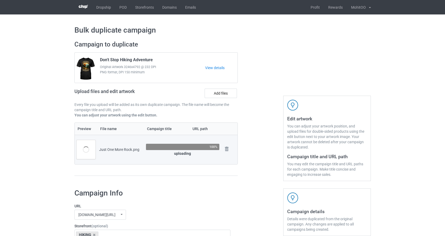
click at [119, 148] on div "Just One More Rock.png" at bounding box center [120, 149] width 43 height 5
click at [118, 148] on div "Just One More Rock.png" at bounding box center [120, 149] width 43 height 5
click at [102, 151] on div "Just One More Rock.png" at bounding box center [120, 149] width 43 height 5
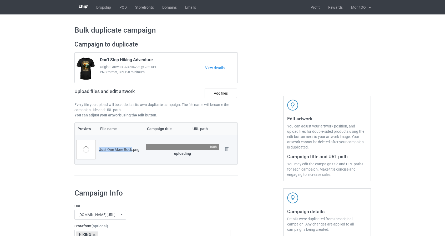
drag, startPoint x: 99, startPoint y: 150, endPoint x: 132, endPoint y: 150, distance: 33.1
click at [132, 150] on div "Just One More Rock.png" at bounding box center [120, 149] width 43 height 5
copy div "Just One More Rock"
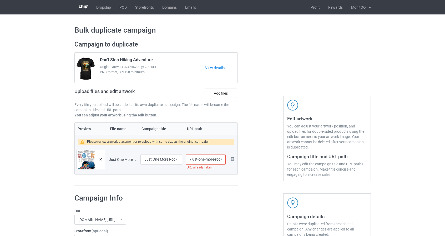
click at [222, 161] on input "/just-one-more-rock" at bounding box center [205, 160] width 39 height 10
click at [210, 160] on input "/just-one-more-rock-iromise" at bounding box center [205, 160] width 39 height 10
drag, startPoint x: 219, startPoint y: 159, endPoint x: 226, endPoint y: 159, distance: 7.4
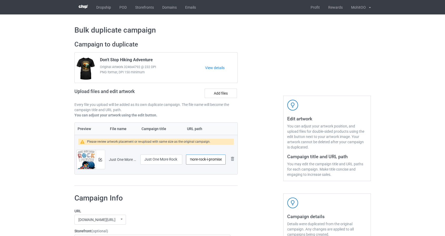
click at [226, 159] on td "/just-one-more-rock-i-promise" at bounding box center [205, 159] width 43 height 29
click at [263, 176] on div at bounding box center [260, 113] width 38 height 153
drag, startPoint x: 198, startPoint y: 160, endPoint x: 191, endPoint y: 162, distance: 7.7
click at [191, 162] on input "/just-one-more-rock-i-promise" at bounding box center [205, 160] width 39 height 10
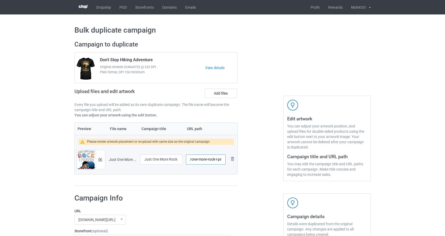
scroll to position [0, 9]
drag, startPoint x: 214, startPoint y: 160, endPoint x: 254, endPoint y: 161, distance: 40.2
click at [254, 161] on div "Campaign to duplicate Don't Stop Hiking Adventure Original Artwork 3246x4792 @ …" at bounding box center [223, 113] width 304 height 153
type input "/one-more-rock"
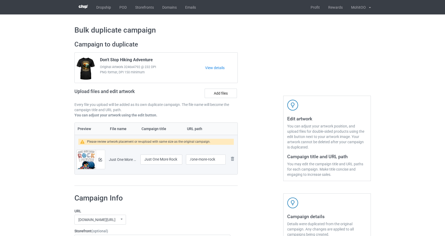
click at [272, 150] on div at bounding box center [260, 113] width 38 height 153
drag, startPoint x: 152, startPoint y: 161, endPoint x: 137, endPoint y: 160, distance: 15.0
click at [137, 160] on tr "Preview and edit artwork Just One More Rock.png Just One More Rock /one-more-ro…" at bounding box center [156, 159] width 163 height 29
type input "One More Rock"
click at [262, 145] on div at bounding box center [260, 113] width 38 height 153
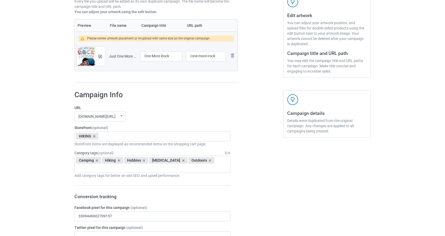
scroll to position [105, 0]
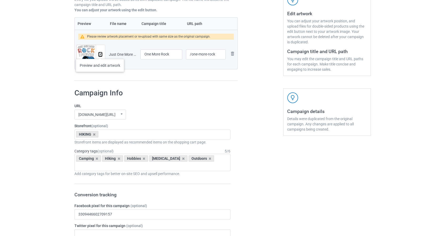
click at [100, 54] on img at bounding box center [100, 54] width 3 height 3
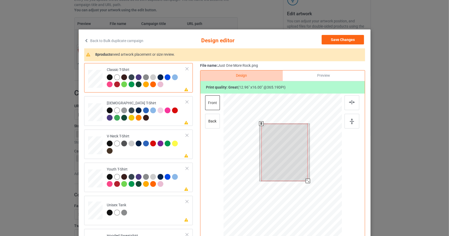
click at [313, 194] on div at bounding box center [282, 168] width 118 height 149
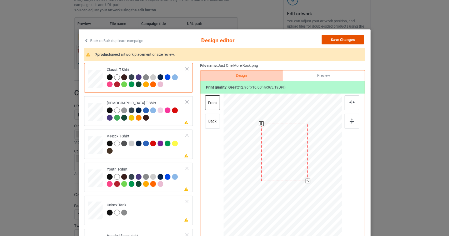
click at [348, 39] on button "Save Changes" at bounding box center [342, 39] width 42 height 9
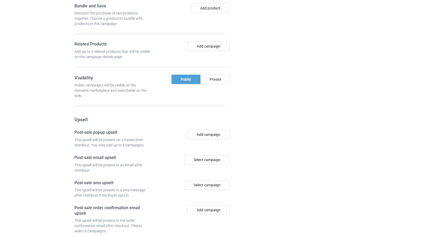
scroll to position [441, 0]
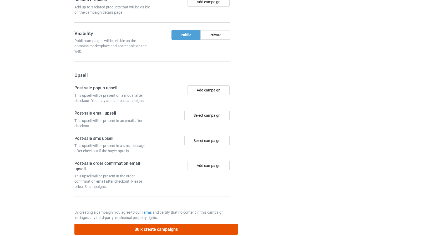
click at [220, 224] on button "Bulk create campaigns" at bounding box center [155, 229] width 163 height 11
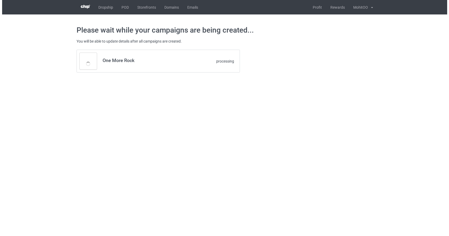
scroll to position [0, 0]
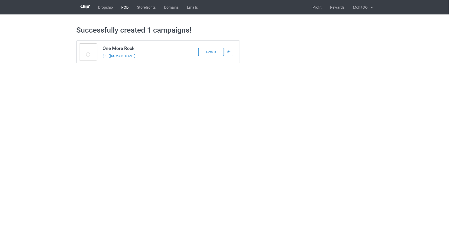
click at [123, 6] on link "POD" at bounding box center [125, 7] width 16 height 14
